Goal: Task Accomplishment & Management: Complete application form

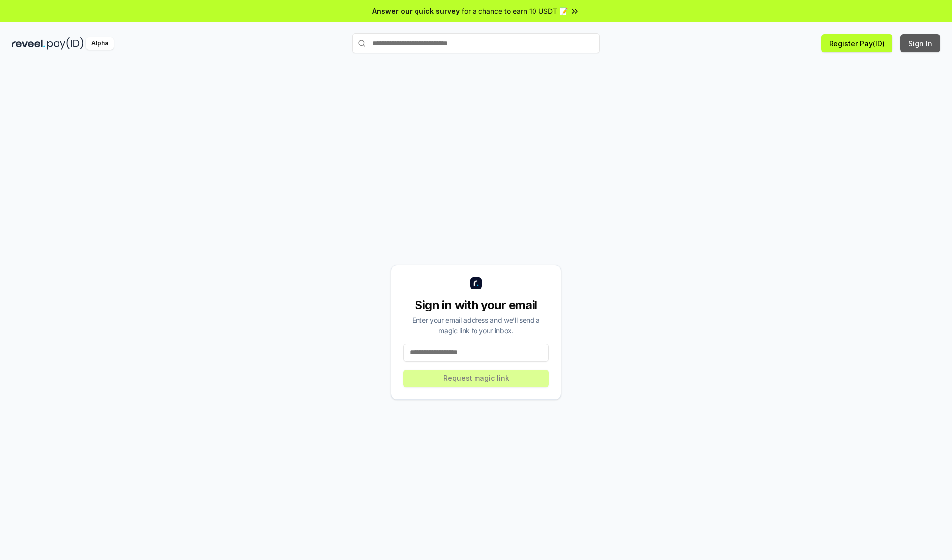
click at [921, 43] on button "Sign In" at bounding box center [921, 43] width 40 height 18
type input "**********"
click at [476, 378] on button "Request magic link" at bounding box center [476, 378] width 146 height 18
